Goal: Complete application form: Complete application form

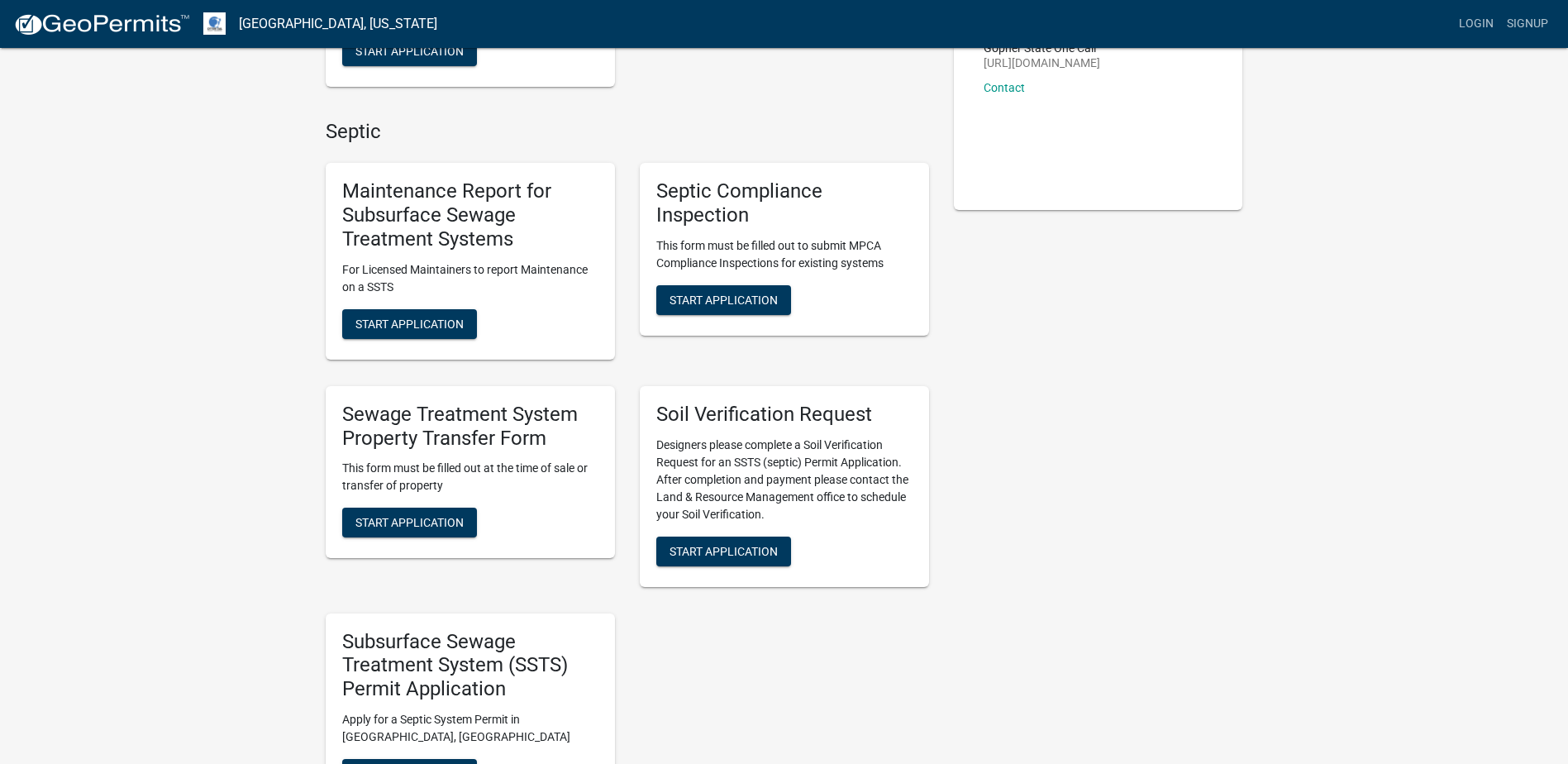
scroll to position [331, 0]
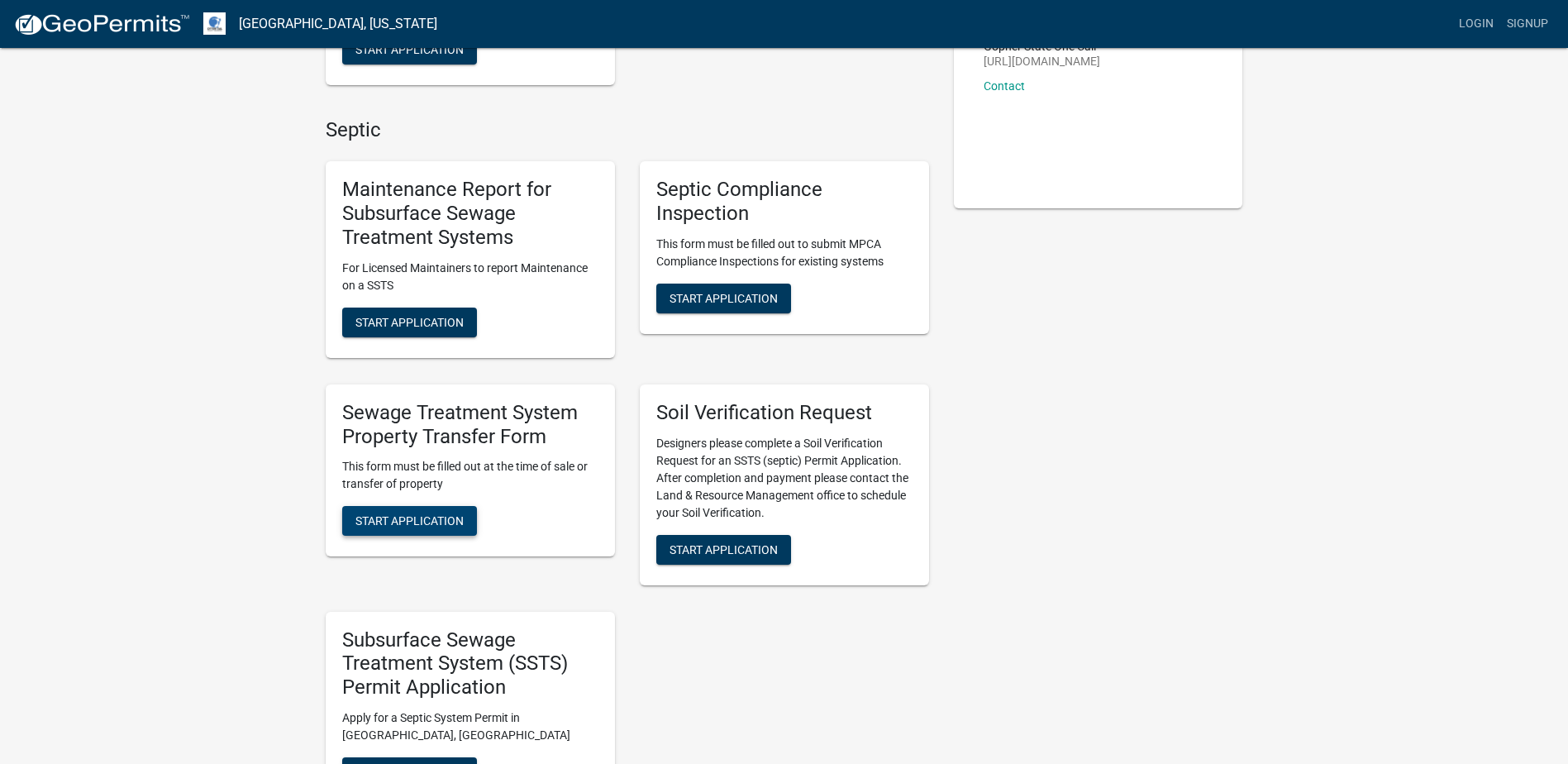
click at [407, 526] on span "Start Application" at bounding box center [410, 521] width 109 height 13
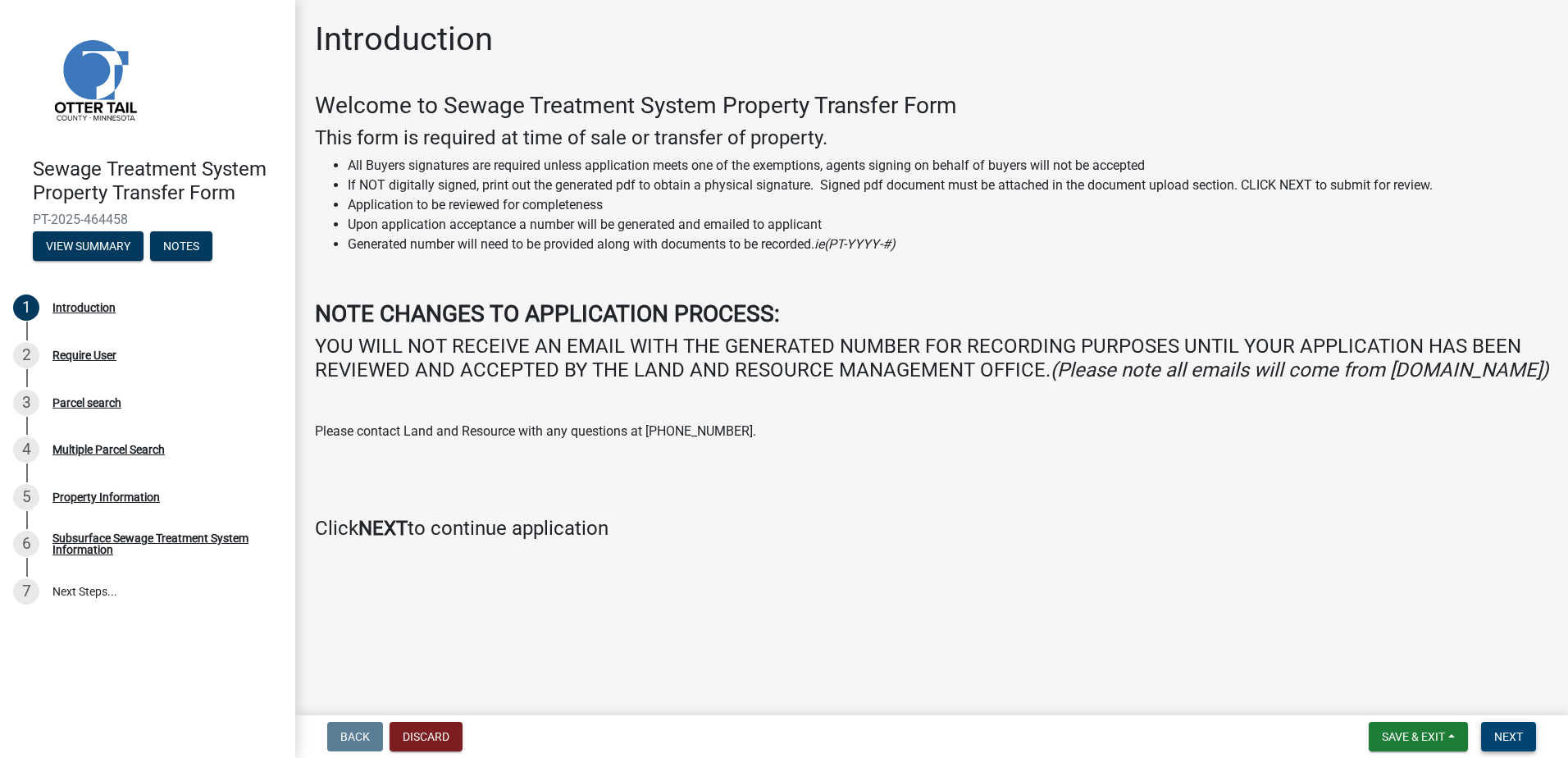
click at [1510, 733] on span "Next" at bounding box center [1508, 736] width 28 height 13
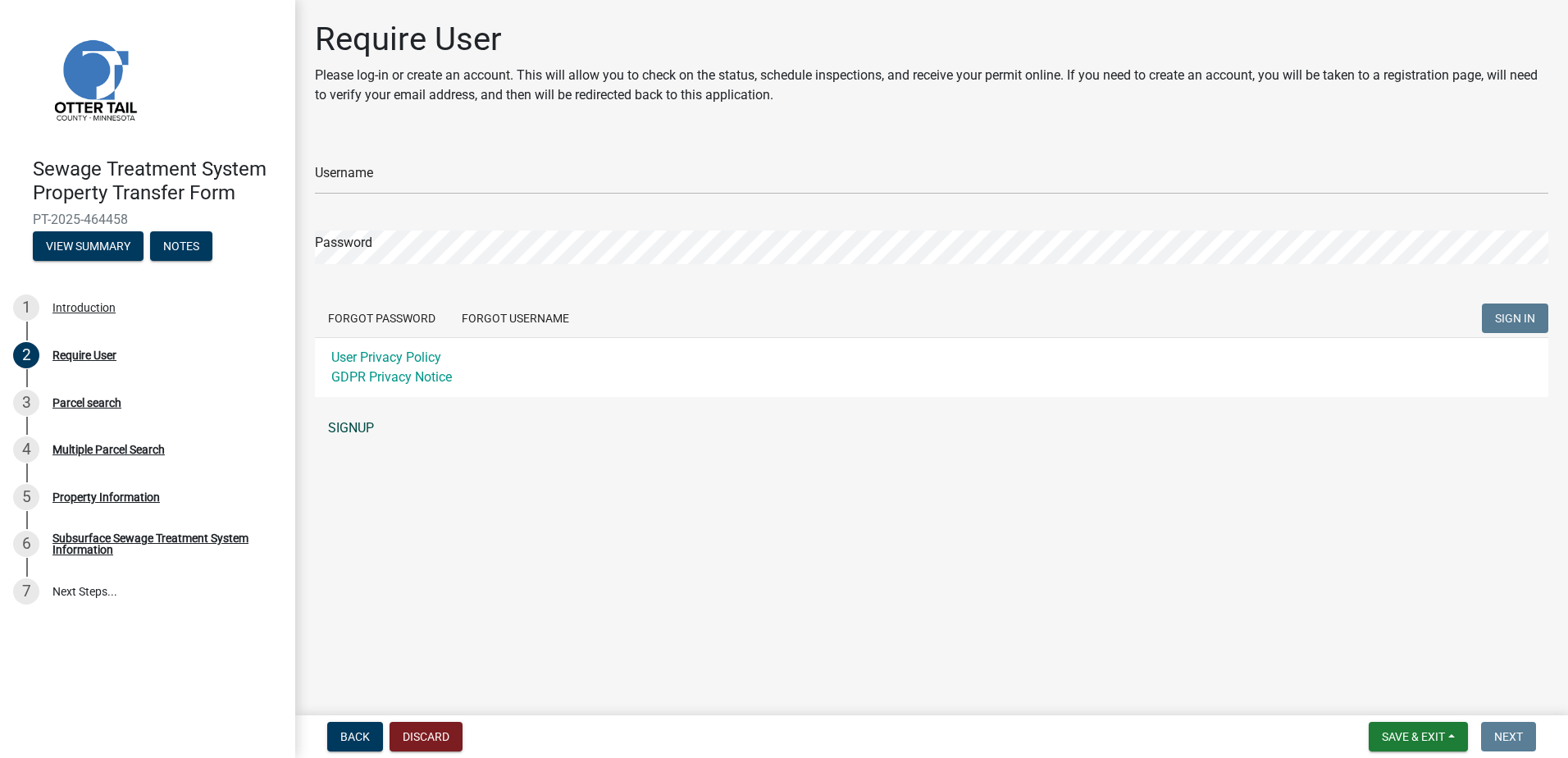
click at [368, 426] on link "SIGNUP" at bounding box center [931, 428] width 1233 height 33
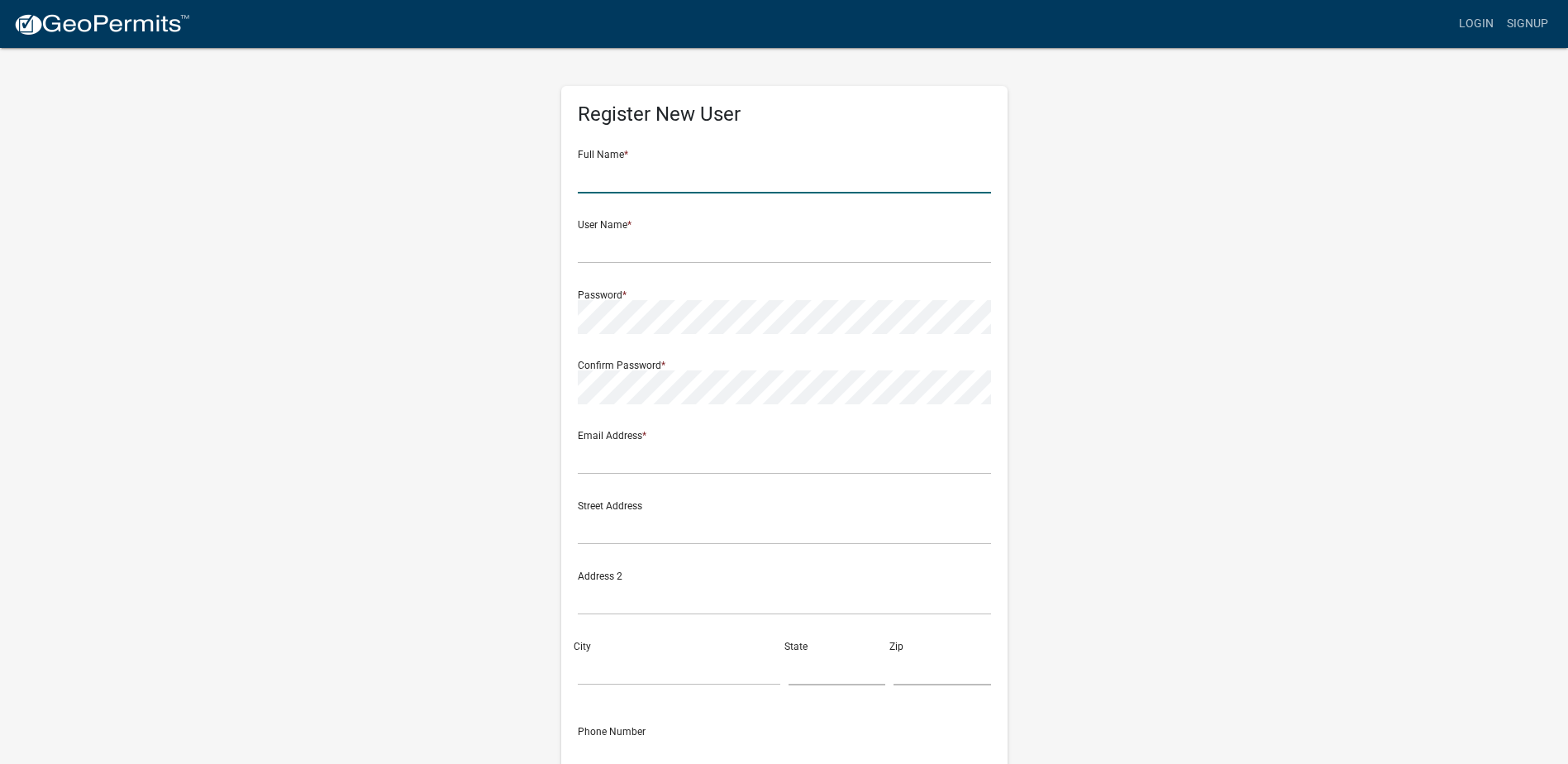
click at [665, 163] on input "text" at bounding box center [784, 176] width 413 height 34
click at [645, 241] on input "text" at bounding box center [784, 247] width 413 height 34
click at [633, 177] on input "[PERSON_NAME]" at bounding box center [784, 176] width 413 height 34
type input "[PERSON_NAME]"
click at [661, 249] on input "text" at bounding box center [784, 247] width 413 height 34
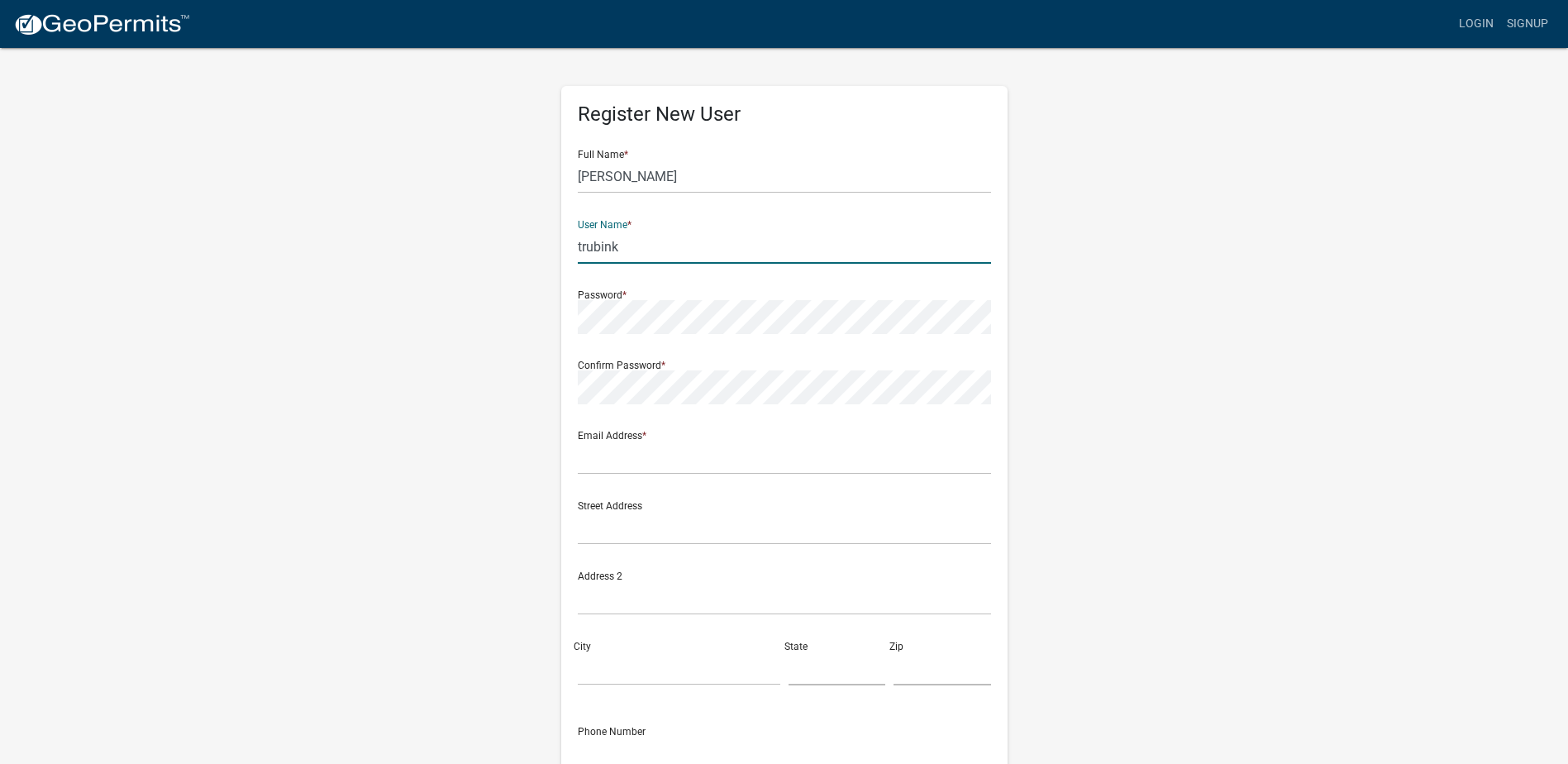
type input "trubink"
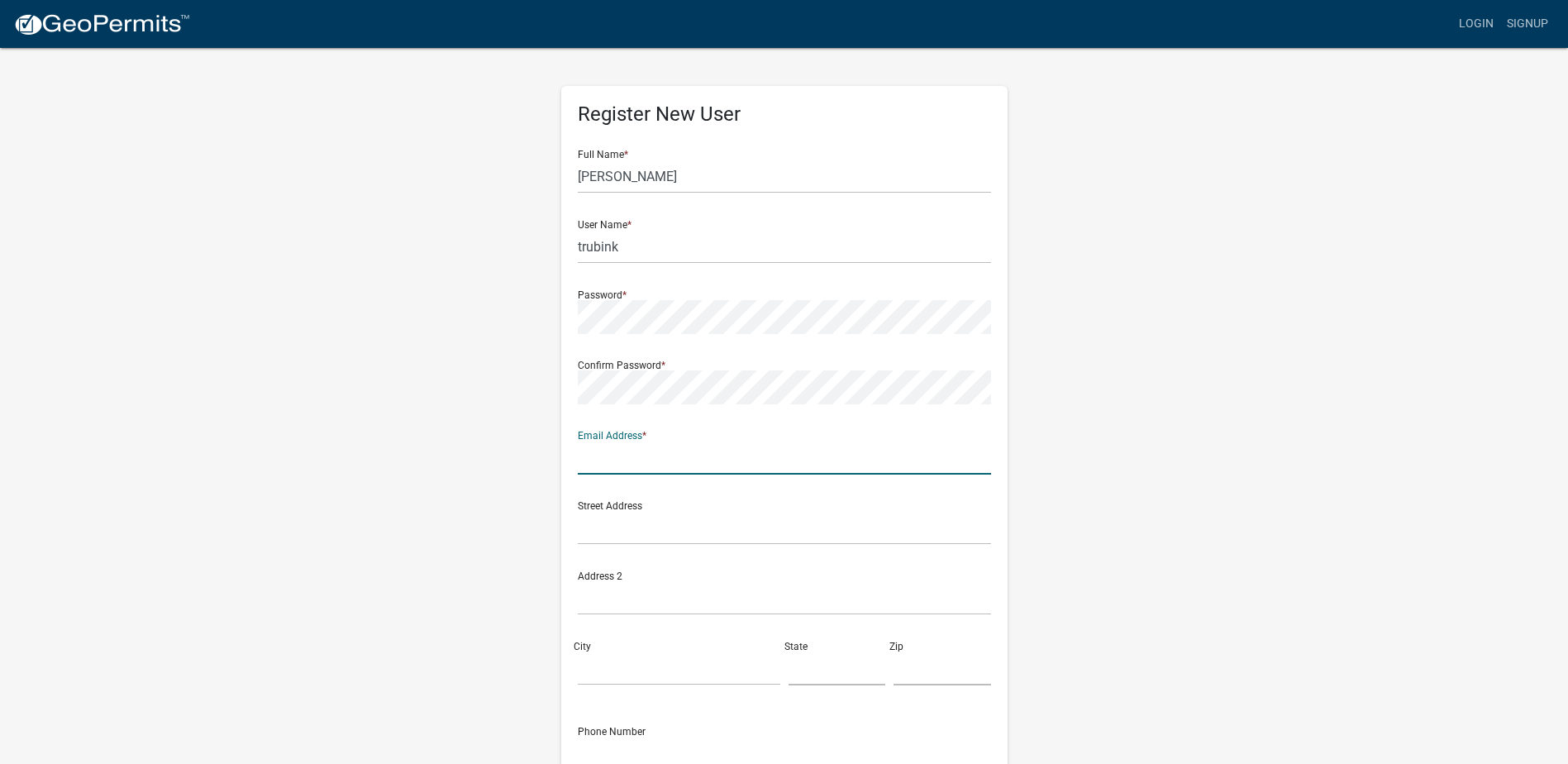
click at [634, 463] on input "text" at bounding box center [784, 457] width 413 height 34
type input "[EMAIL_ADDRESS][DOMAIN_NAME]"
click at [630, 531] on input "text" at bounding box center [784, 528] width 413 height 34
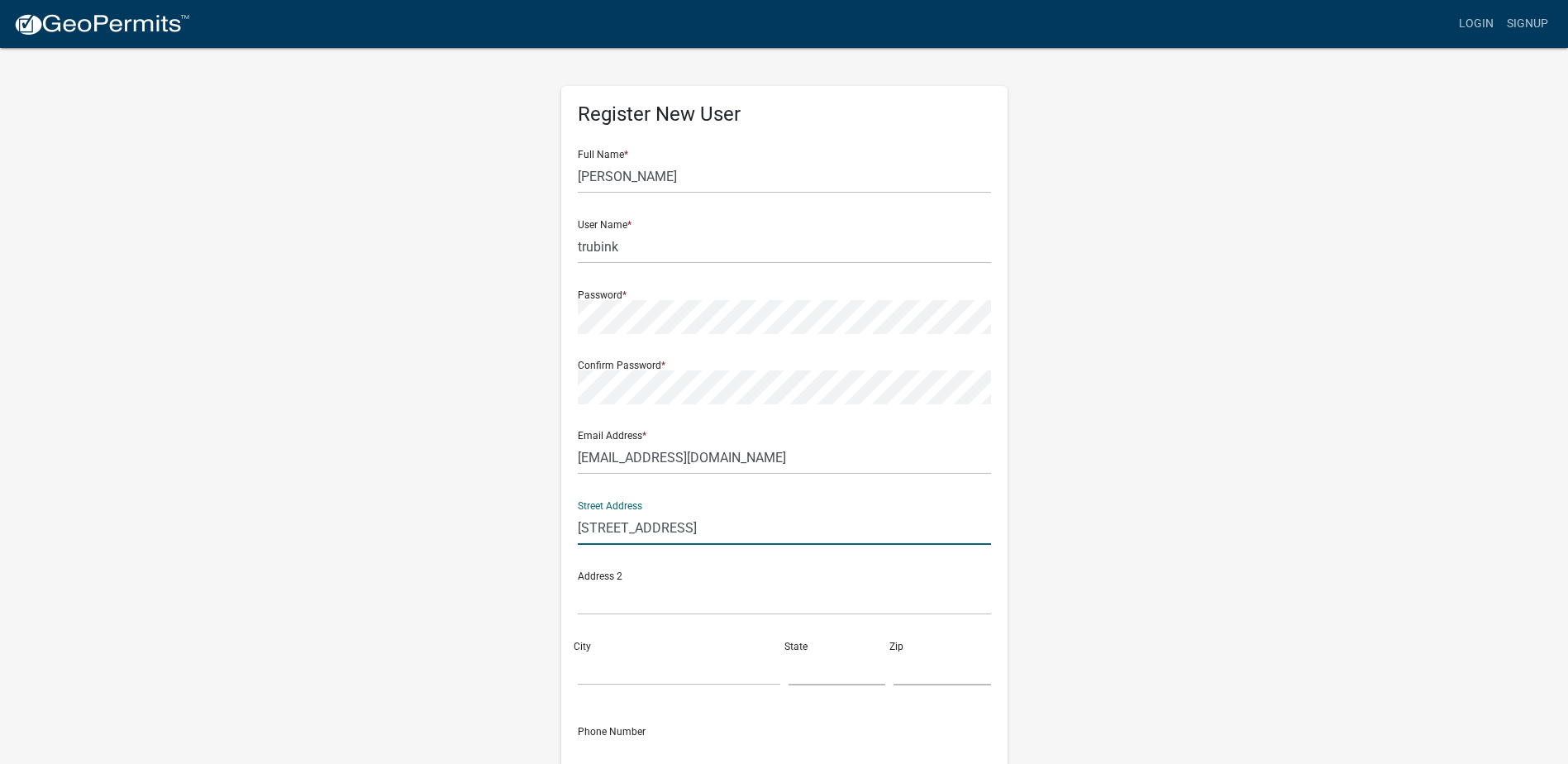
type input "[STREET_ADDRESS]"
click at [628, 674] on input "City" at bounding box center [678, 669] width 203 height 34
type input "[PERSON_NAME]"
click at [830, 675] on input "text" at bounding box center [837, 669] width 97 height 34
type input "MN"
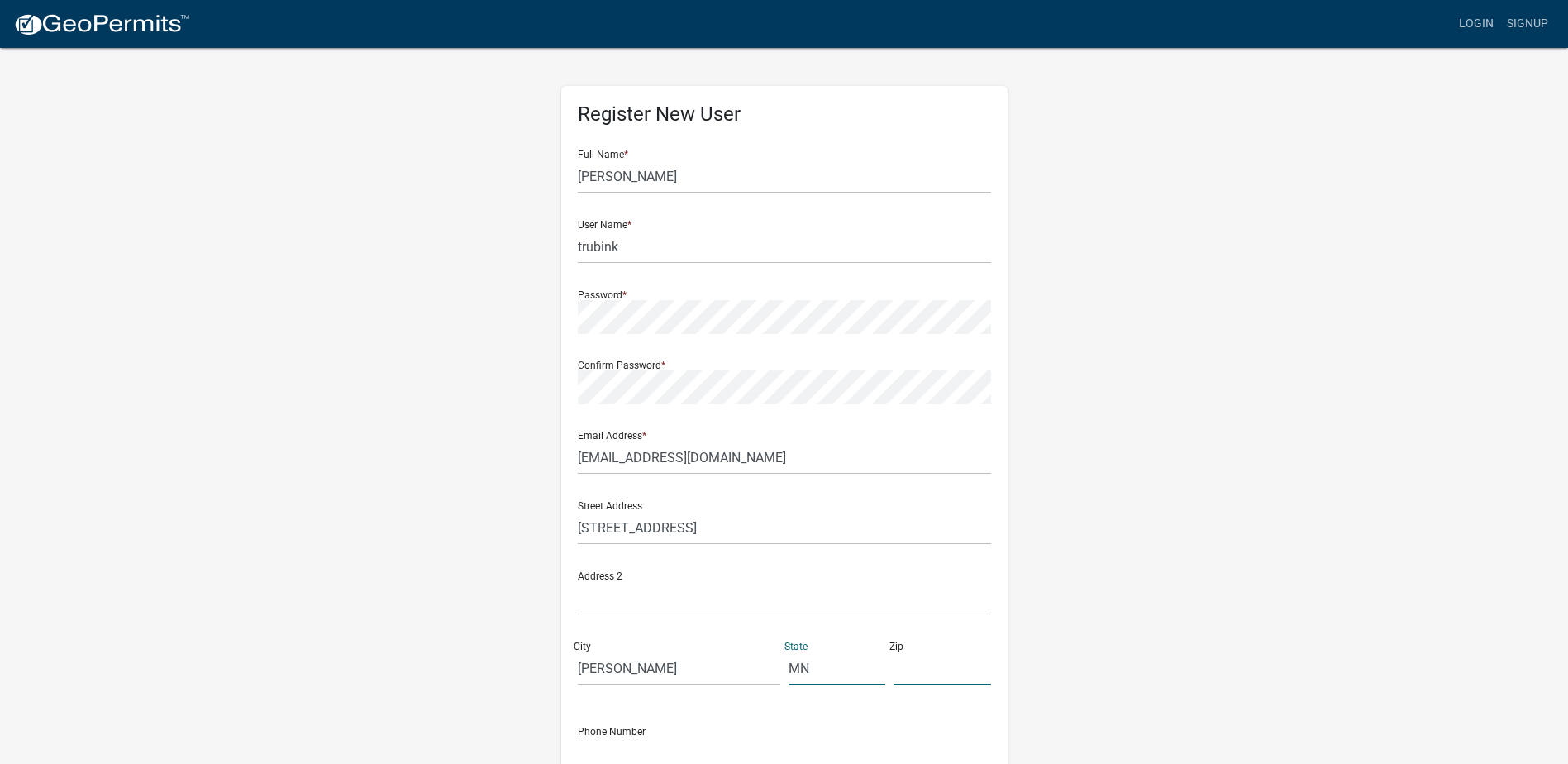
click at [922, 672] on input "text" at bounding box center [942, 669] width 97 height 34
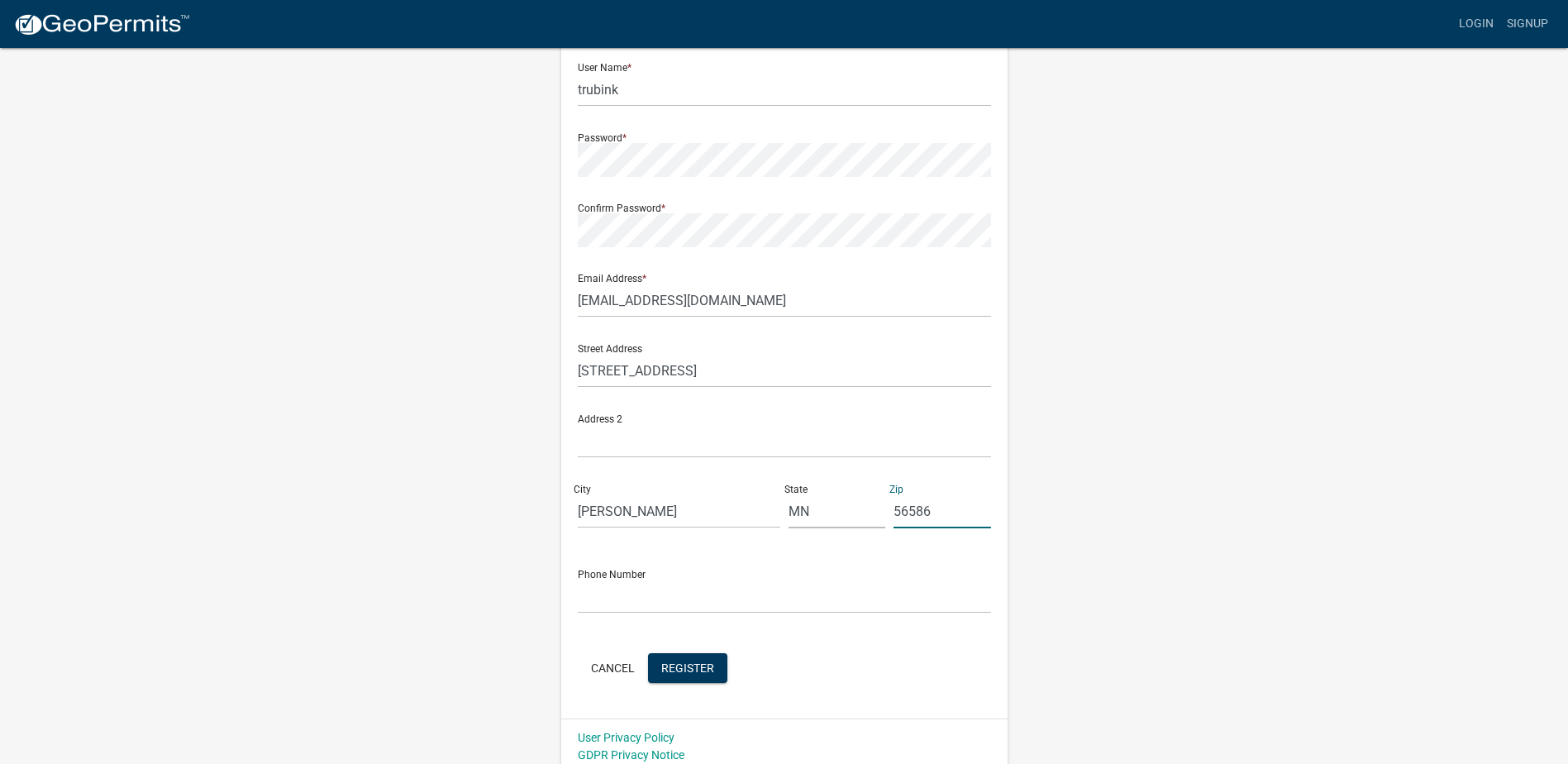
scroll to position [167, 0]
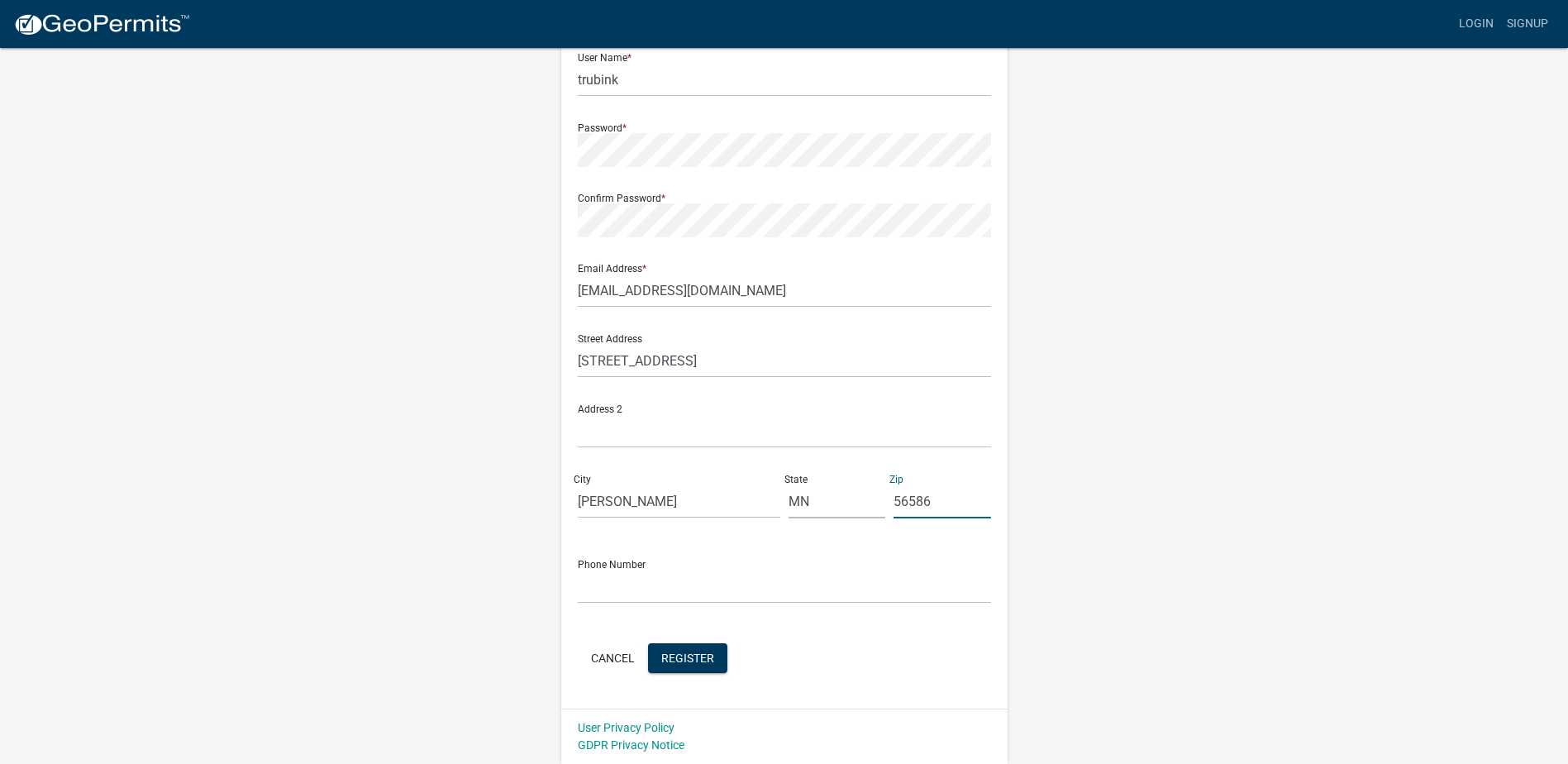
type input "56586"
click at [593, 590] on input "text" at bounding box center [784, 587] width 413 height 34
type input "6122194582"
click at [690, 655] on span "Register" at bounding box center [688, 657] width 53 height 13
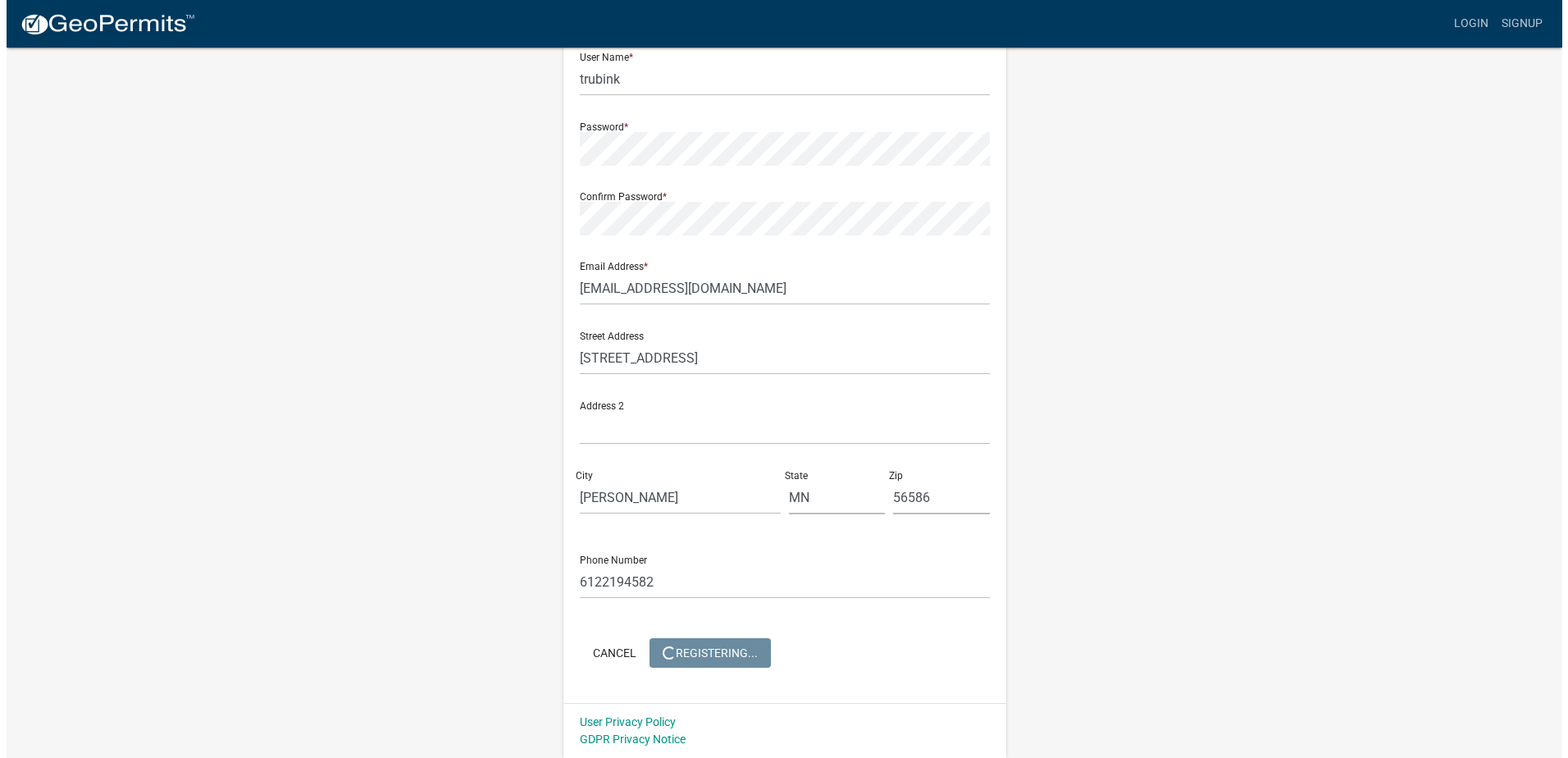
scroll to position [0, 0]
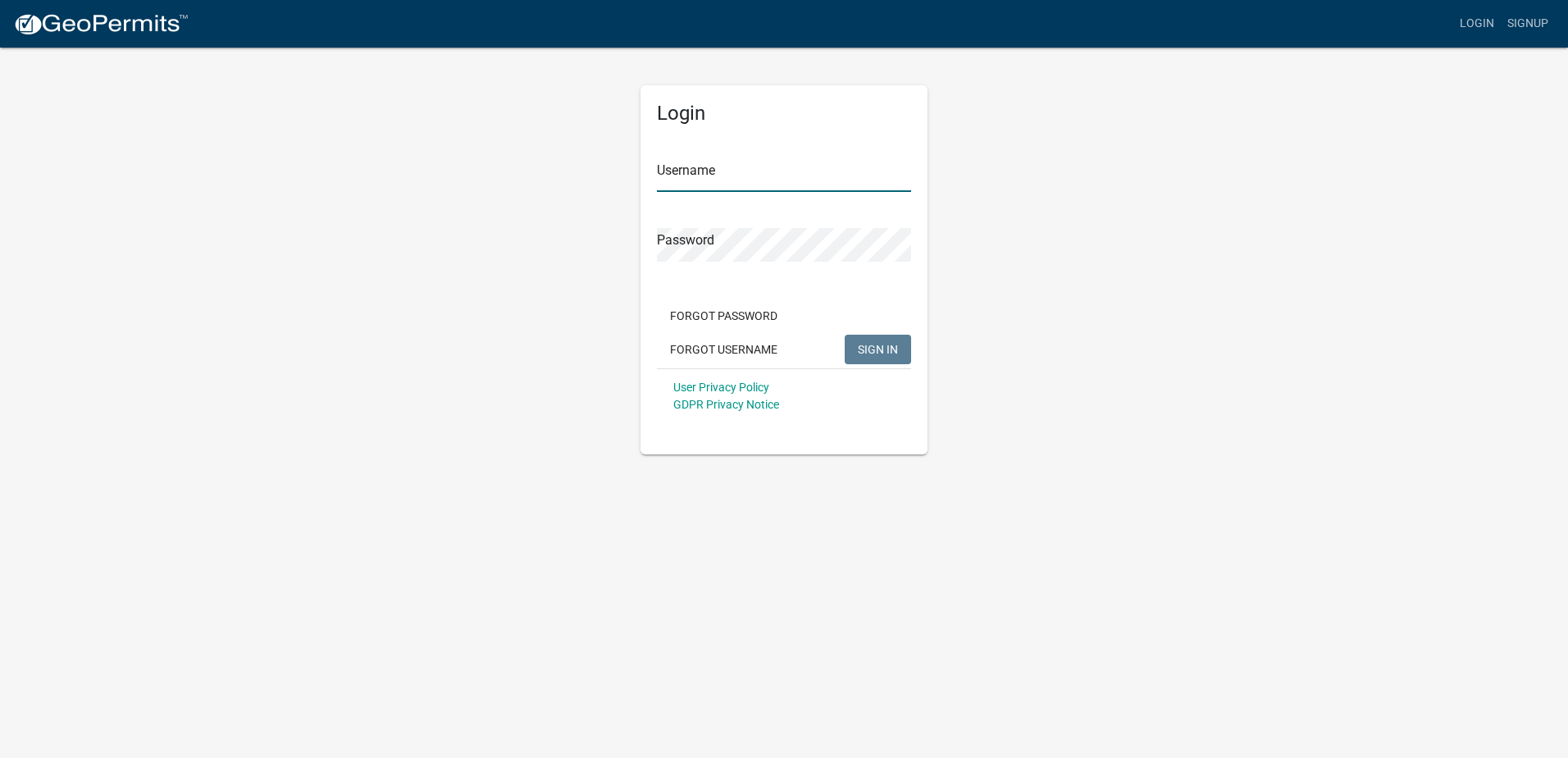
click at [670, 176] on input "Username" at bounding box center [784, 175] width 254 height 34
type input "trubink"
click at [887, 349] on span "SIGN IN" at bounding box center [878, 349] width 41 height 13
